Goal: Navigation & Orientation: Find specific page/section

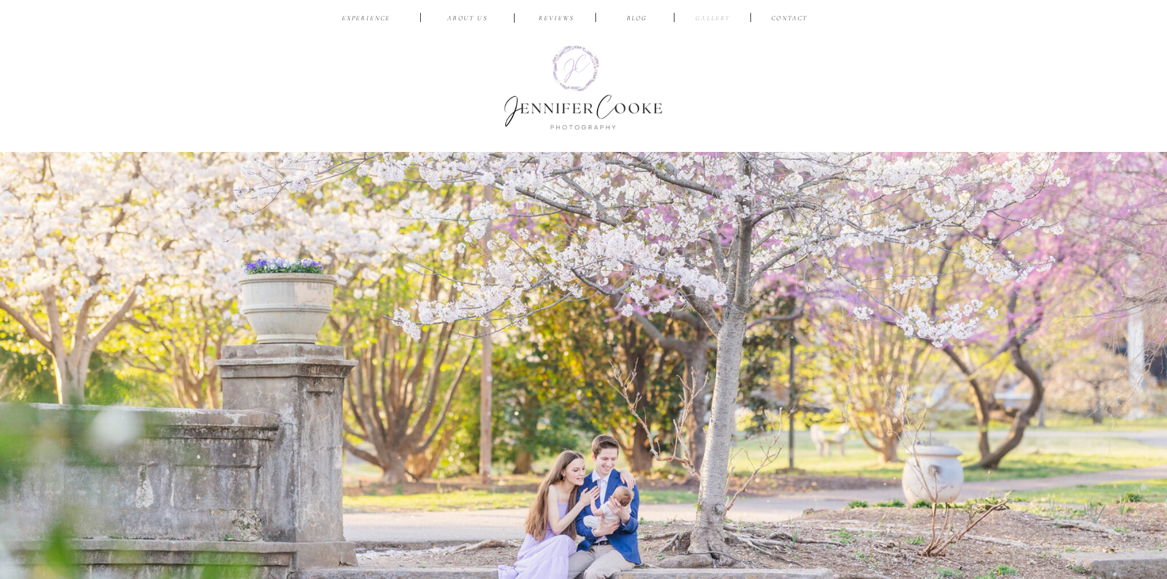
click at [705, 18] on nav "Gallery" at bounding box center [713, 19] width 41 height 12
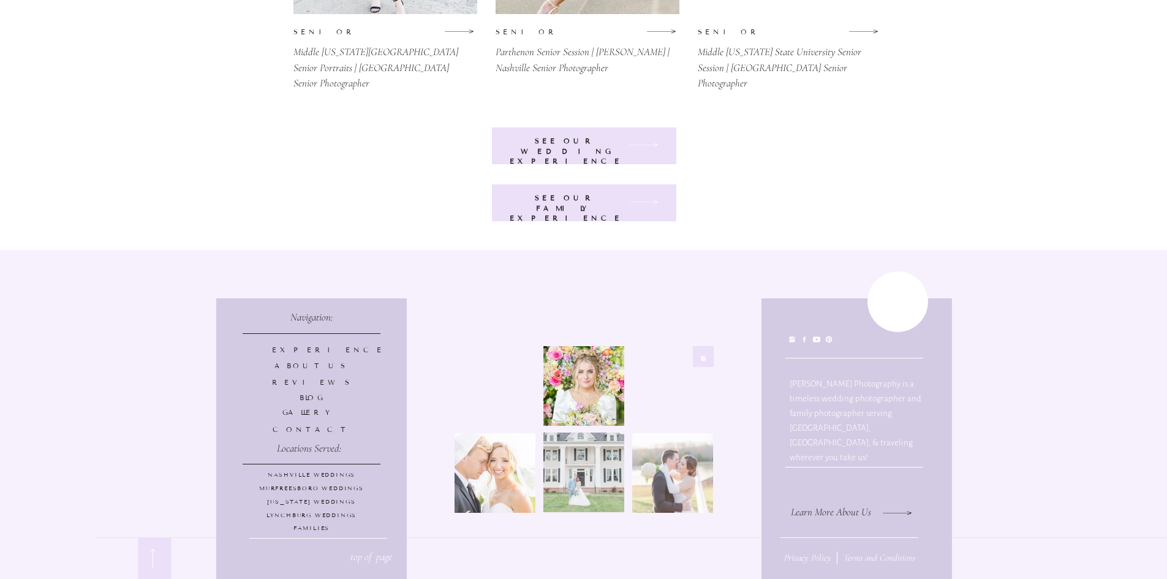
scroll to position [3029, 0]
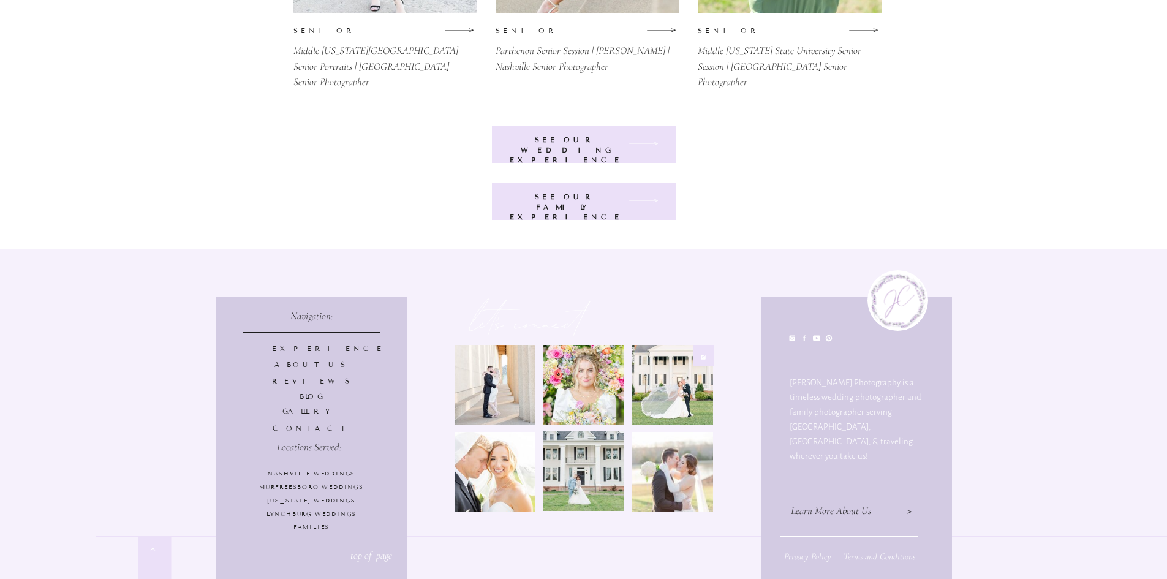
click at [577, 150] on b "see our wedding experience" at bounding box center [566, 149] width 113 height 29
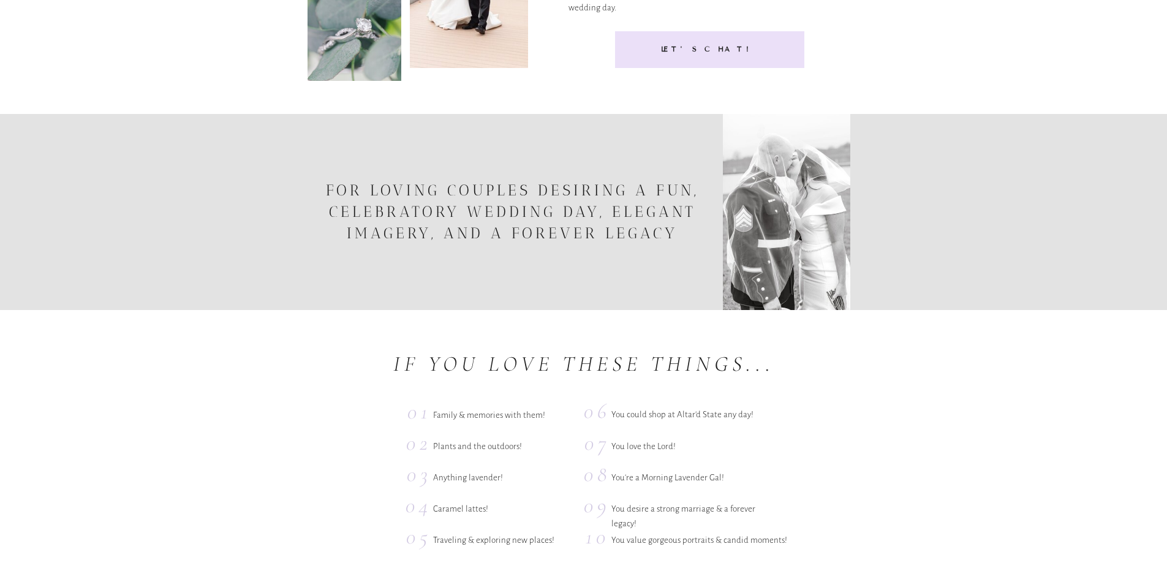
scroll to position [1653, 0]
